Goal: Information Seeking & Learning: Understand process/instructions

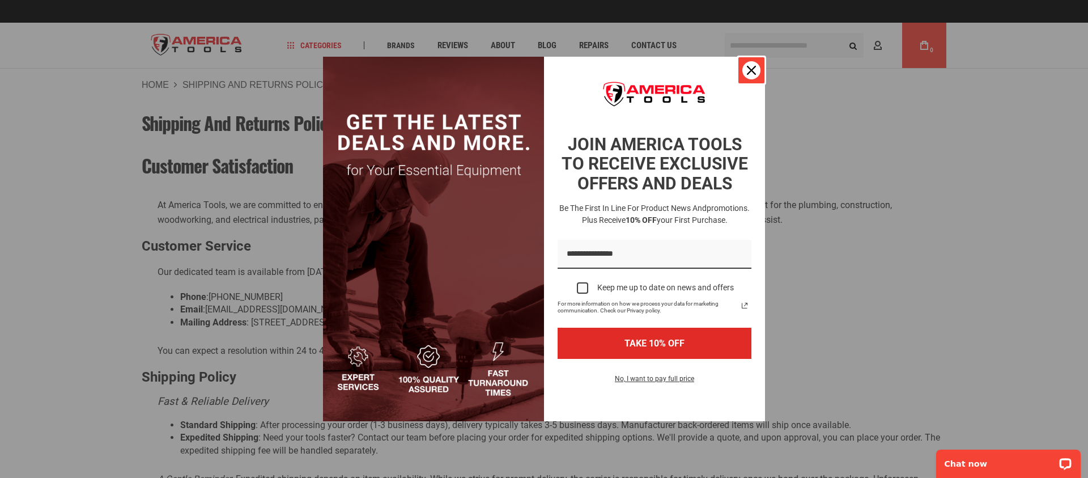
click at [747, 78] on div "Close" at bounding box center [751, 70] width 18 height 18
